Goal: Task Accomplishment & Management: Use online tool/utility

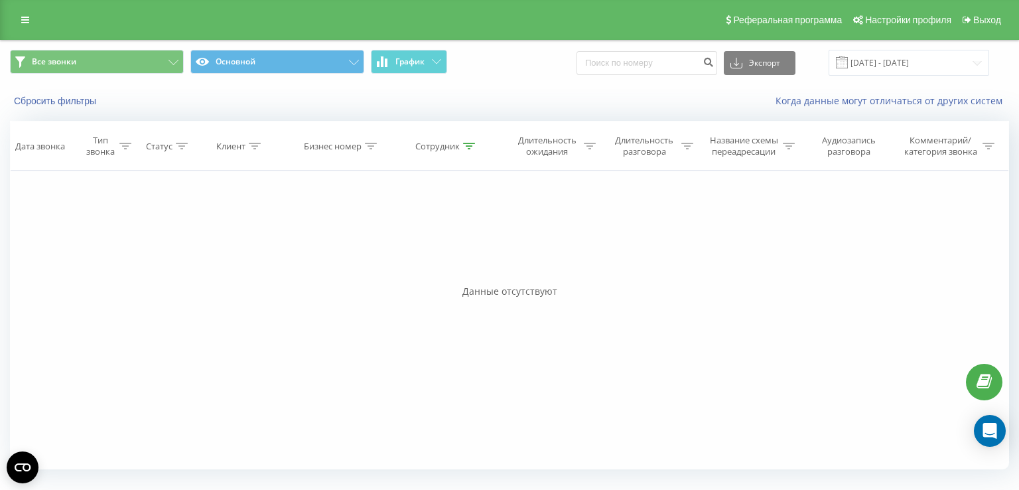
click at [60, 102] on button "Сбросить фильтры" at bounding box center [56, 101] width 93 height 12
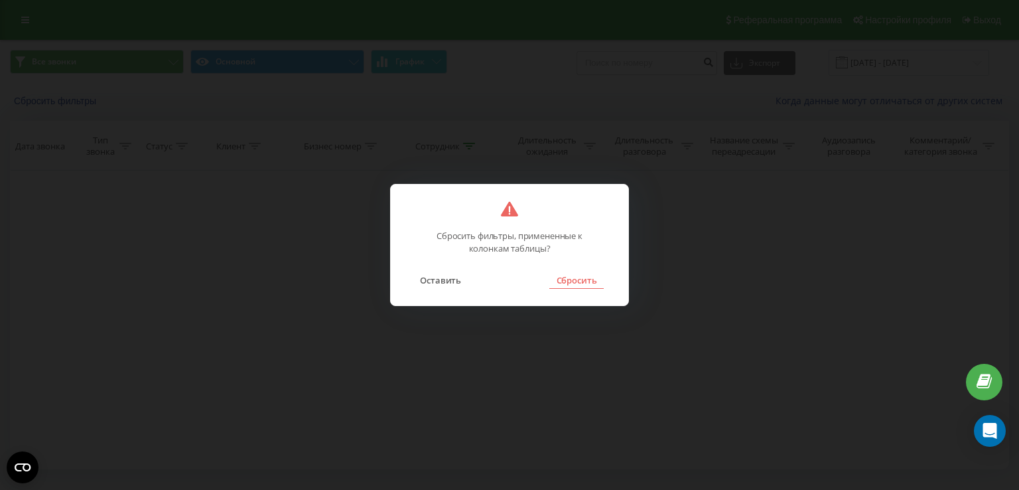
click at [567, 280] on button "Сбросить" at bounding box center [576, 279] width 54 height 17
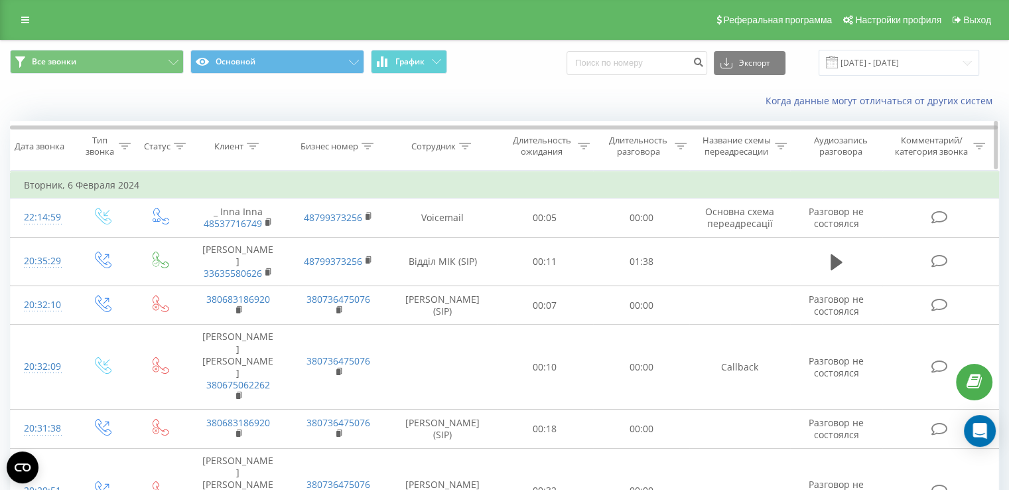
click at [438, 145] on div "Сотрудник" at bounding box center [433, 146] width 44 height 11
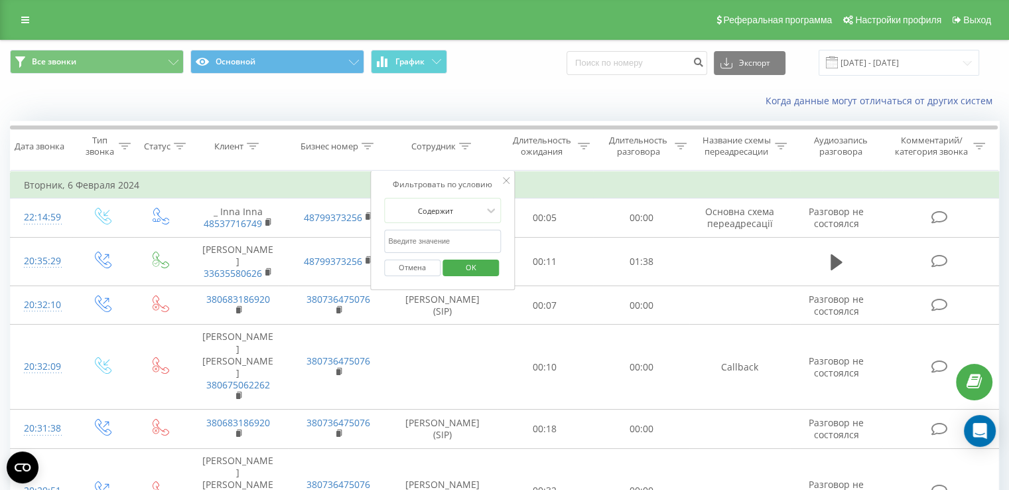
click at [454, 240] on input "text" at bounding box center [442, 241] width 117 height 23
type input "[PERSON_NAME]"
click at [473, 268] on span "OK" at bounding box center [471, 267] width 37 height 21
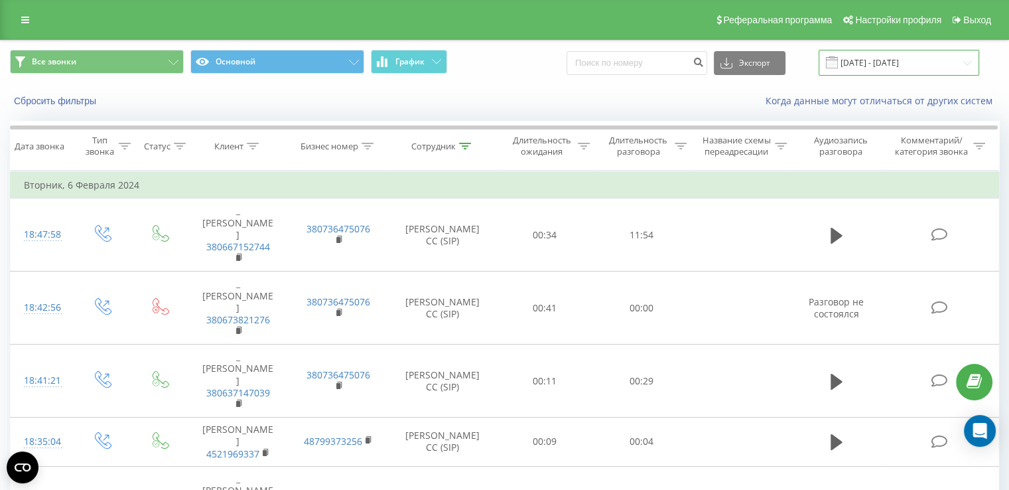
click at [865, 64] on input "[DATE] - [DATE]" at bounding box center [899, 63] width 161 height 26
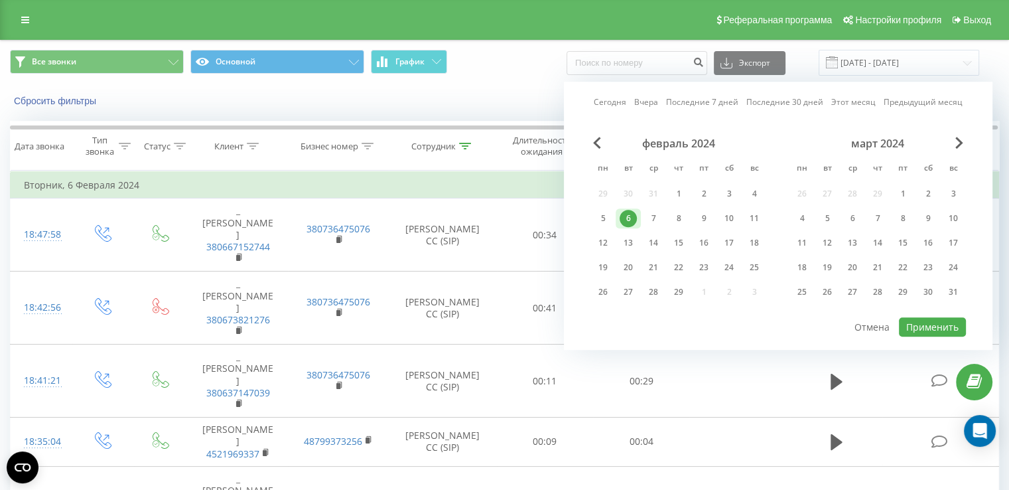
click at [612, 101] on link "Сегодня" at bounding box center [610, 102] width 33 height 13
click at [936, 323] on button "Применить" at bounding box center [932, 326] width 67 height 19
type input "[DATE] - [DATE]"
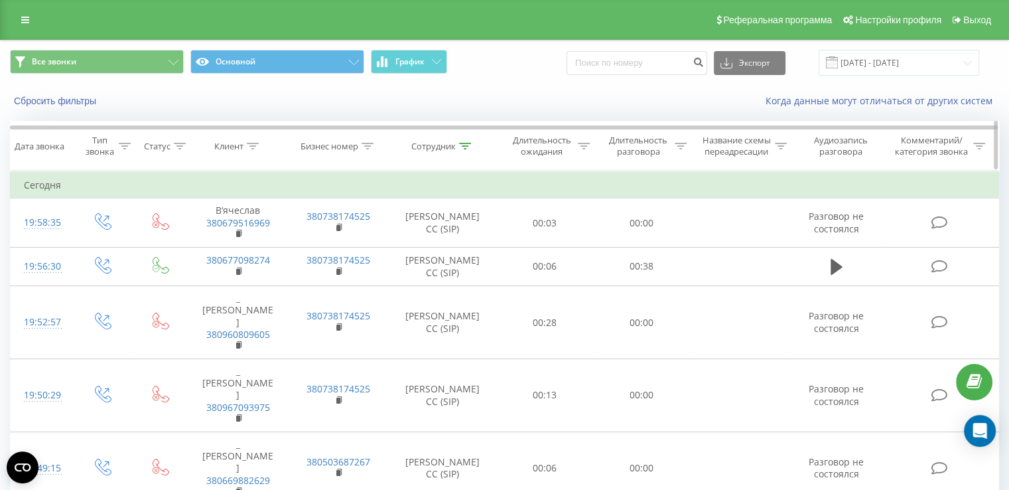
click at [634, 148] on div "Длительность разговора" at bounding box center [638, 146] width 66 height 23
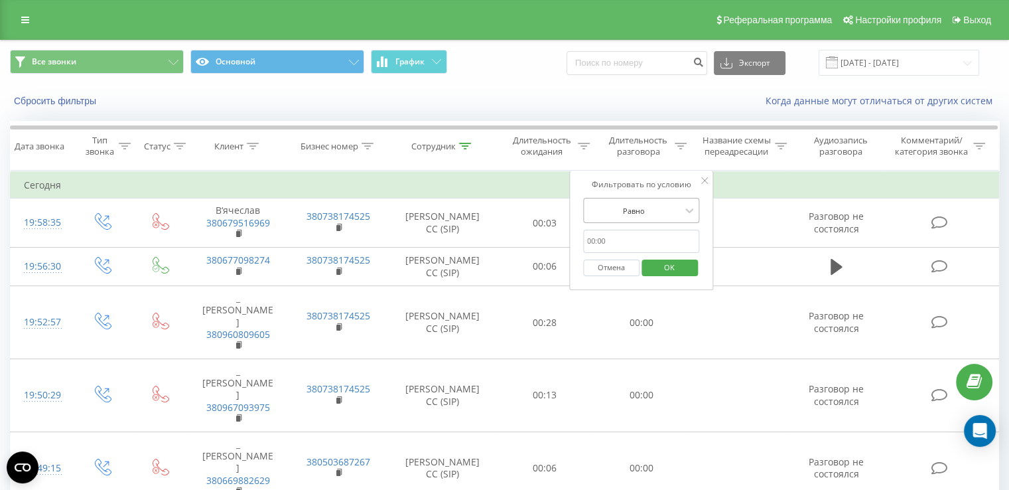
click at [650, 216] on div at bounding box center [634, 210] width 94 height 13
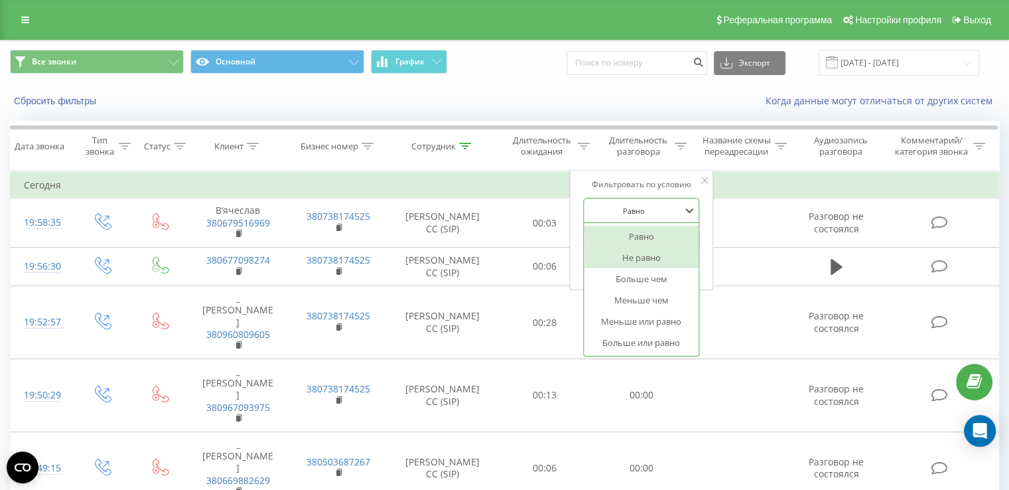
click at [654, 277] on div "Больше чем" at bounding box center [641, 278] width 115 height 21
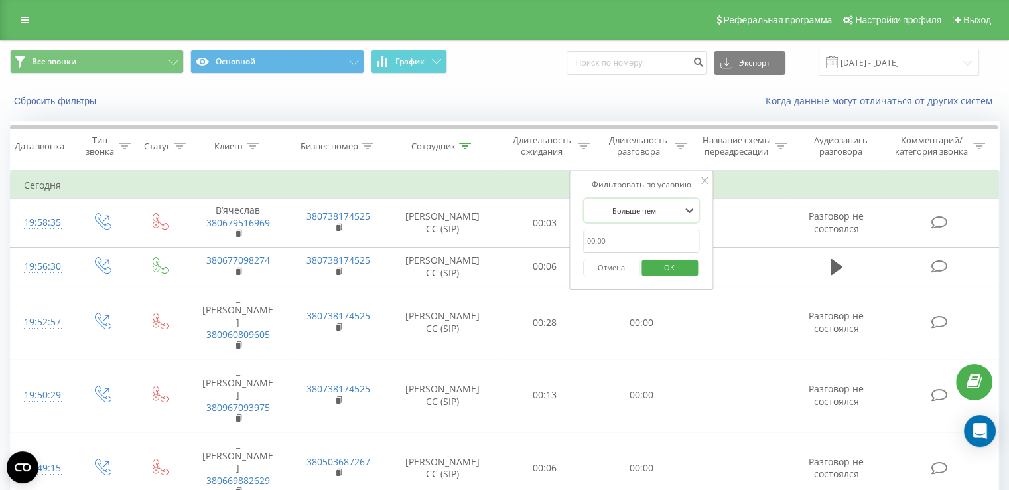
click at [642, 242] on input "text" at bounding box center [641, 241] width 117 height 23
type input "00:59"
click at [666, 261] on span "OK" at bounding box center [669, 267] width 37 height 21
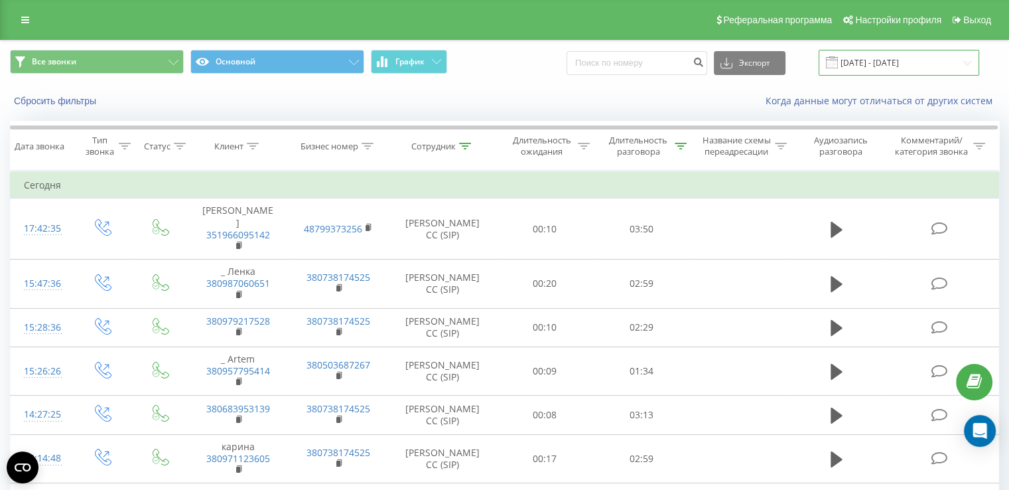
click at [879, 62] on input "[DATE] - [DATE]" at bounding box center [899, 63] width 161 height 26
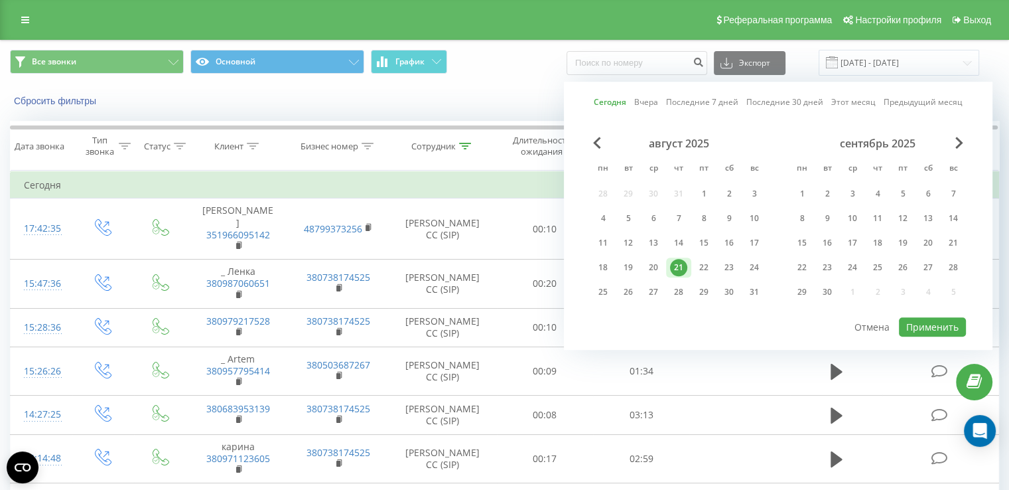
click at [619, 102] on link "Сегодня" at bounding box center [610, 102] width 33 height 13
click at [920, 317] on button "Применить" at bounding box center [932, 326] width 67 height 19
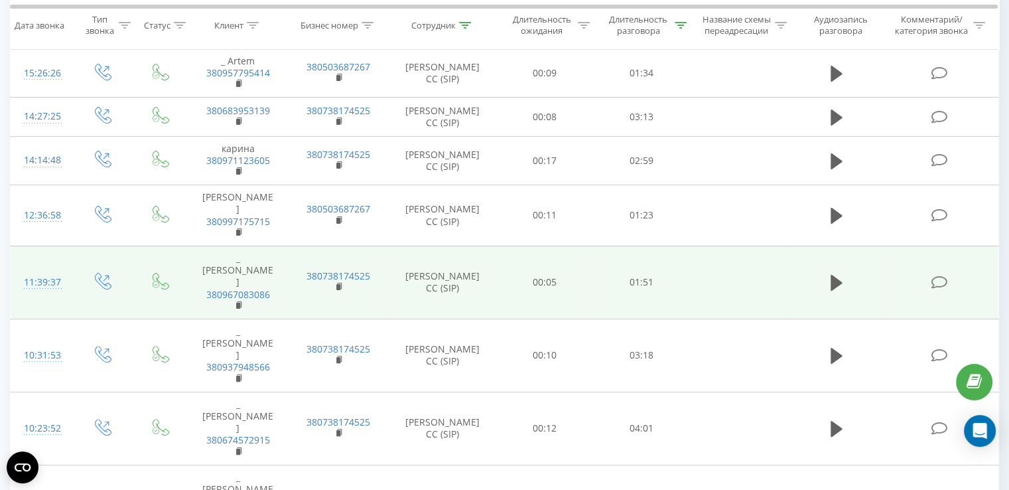
scroll to position [334, 0]
